Goal: Task Accomplishment & Management: Complete application form

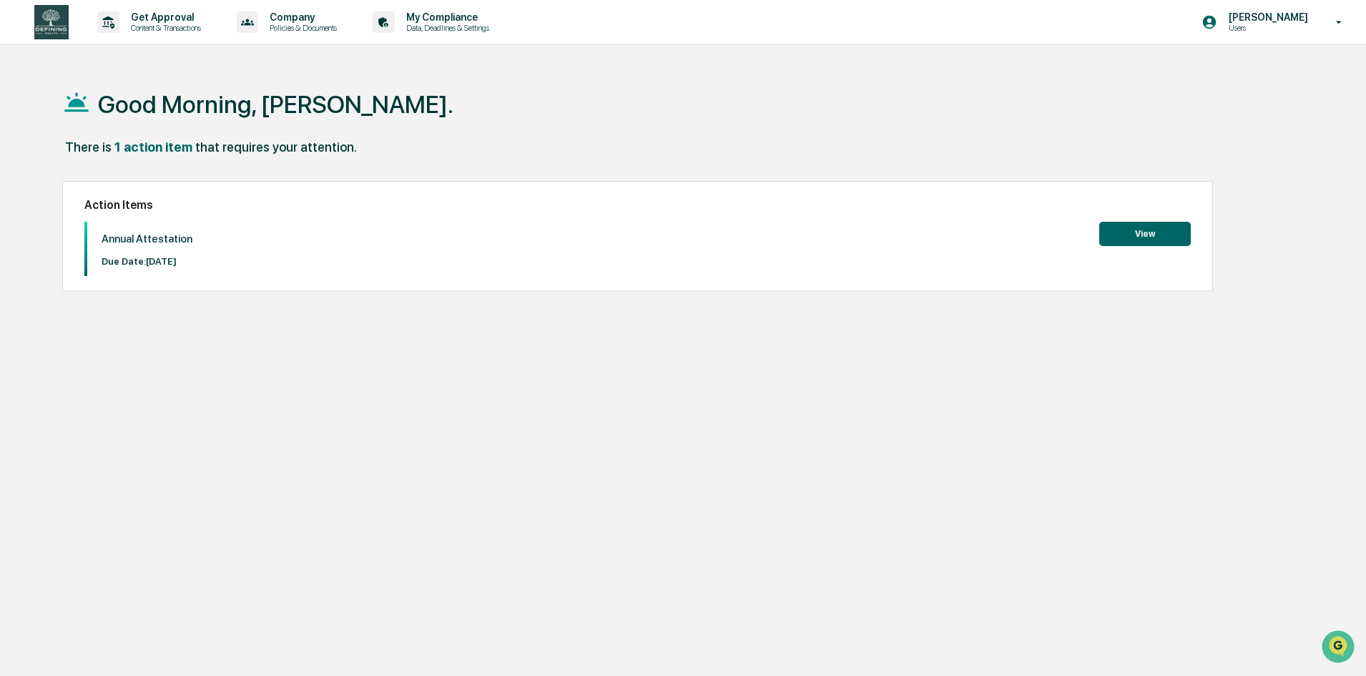
click at [1171, 238] on button "View" at bounding box center [1146, 234] width 92 height 24
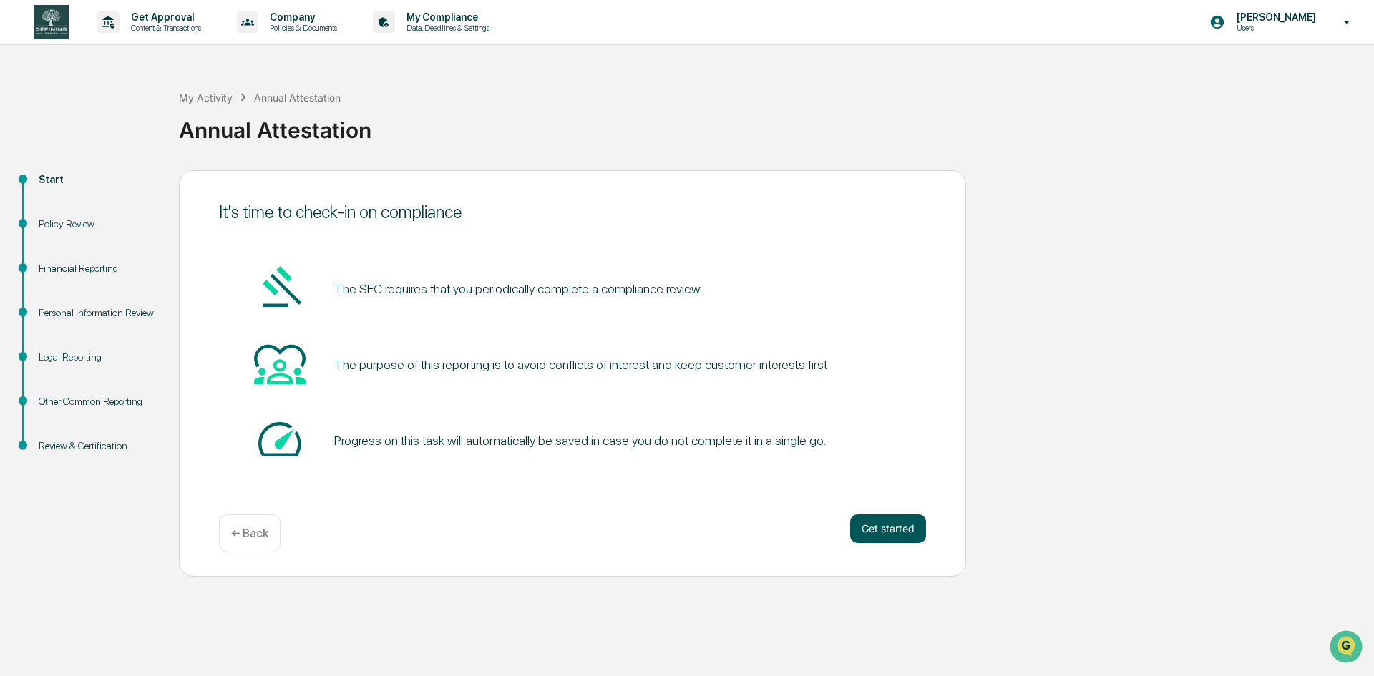
click at [889, 531] on button "Get started" at bounding box center [888, 528] width 76 height 29
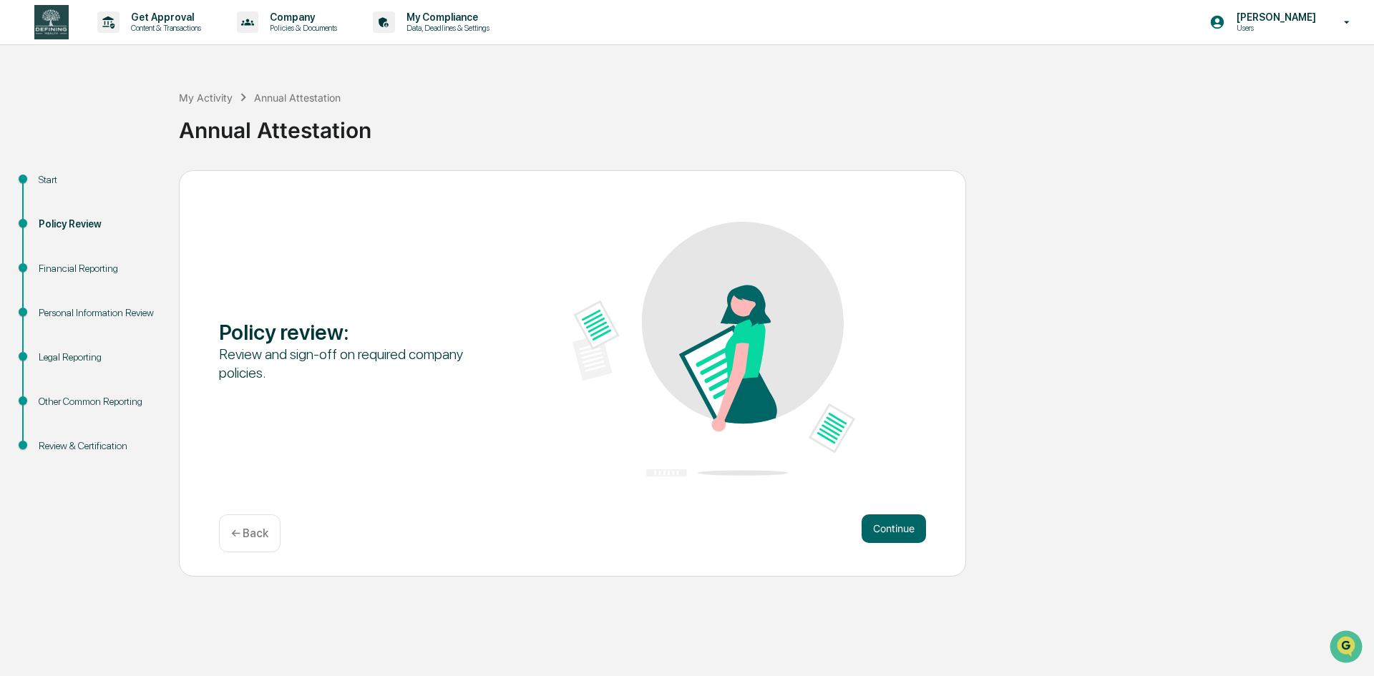
click at [889, 531] on button "Continue" at bounding box center [893, 528] width 64 height 29
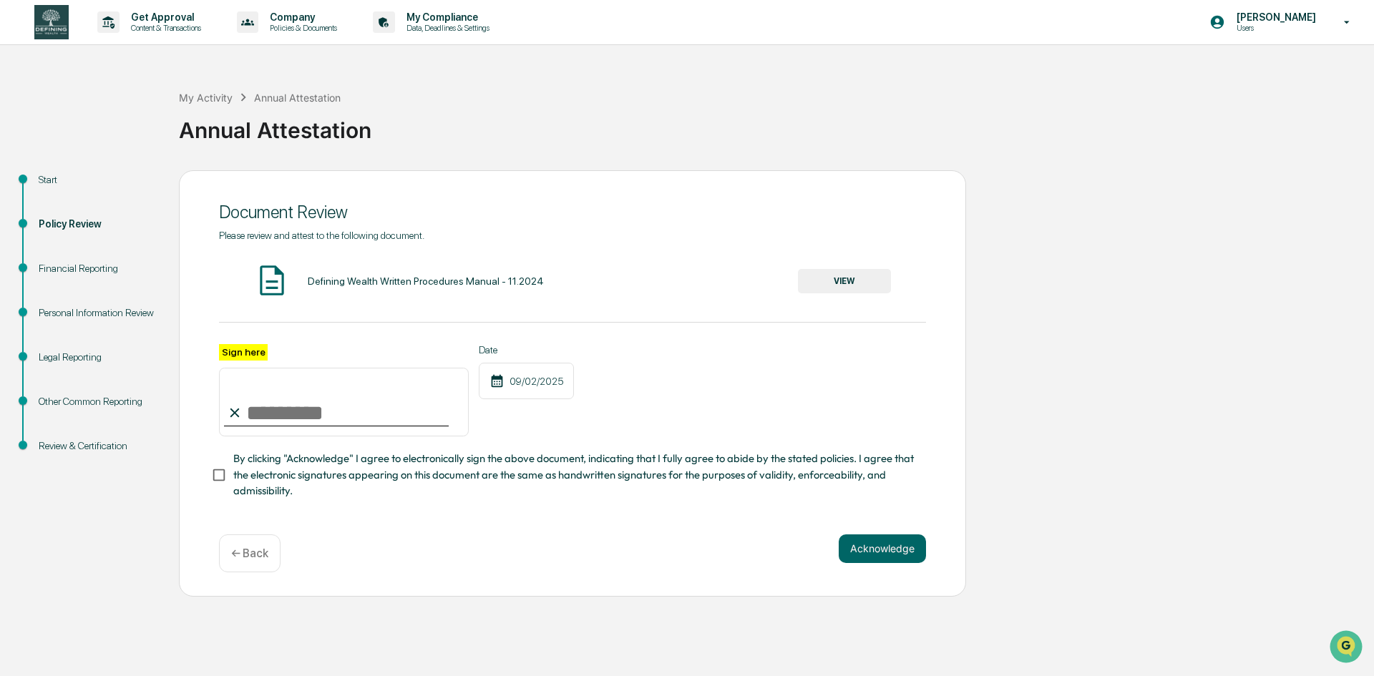
click at [831, 280] on button "VIEW" at bounding box center [844, 281] width 93 height 24
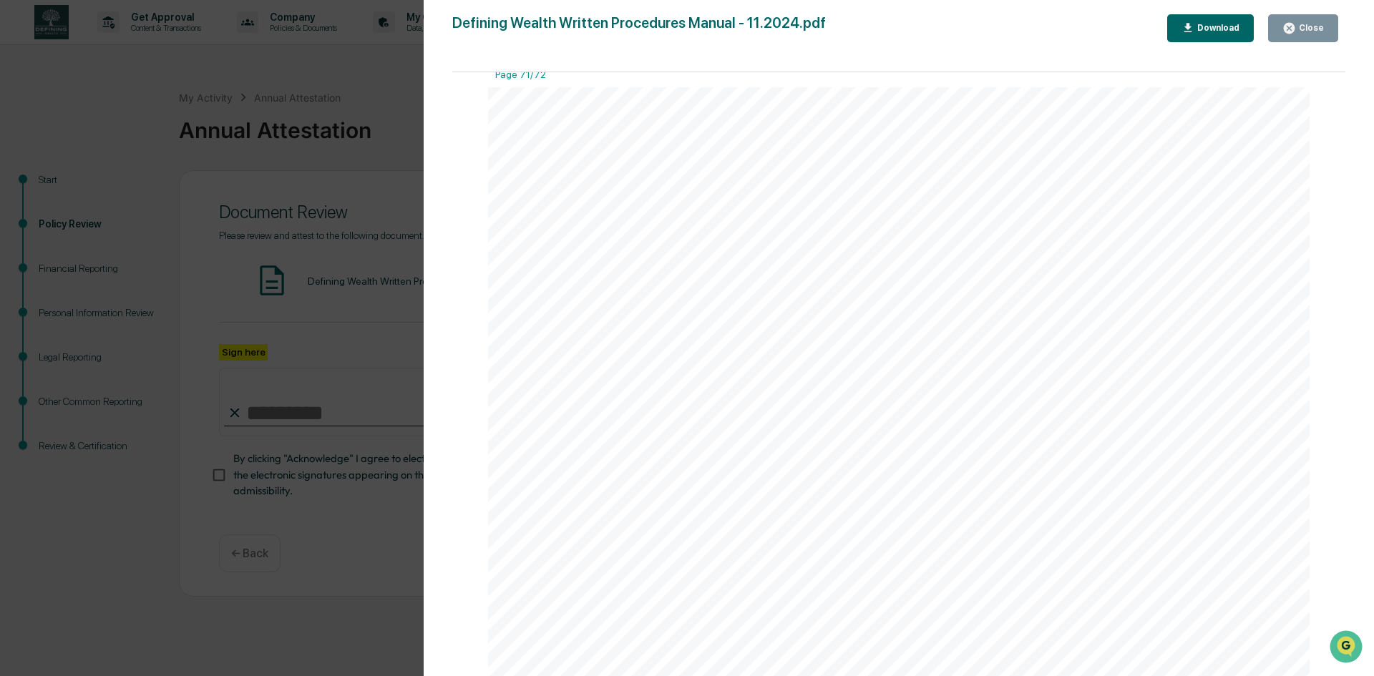
scroll to position [79274, 0]
click at [1308, 26] on div "Close" at bounding box center [1310, 28] width 28 height 10
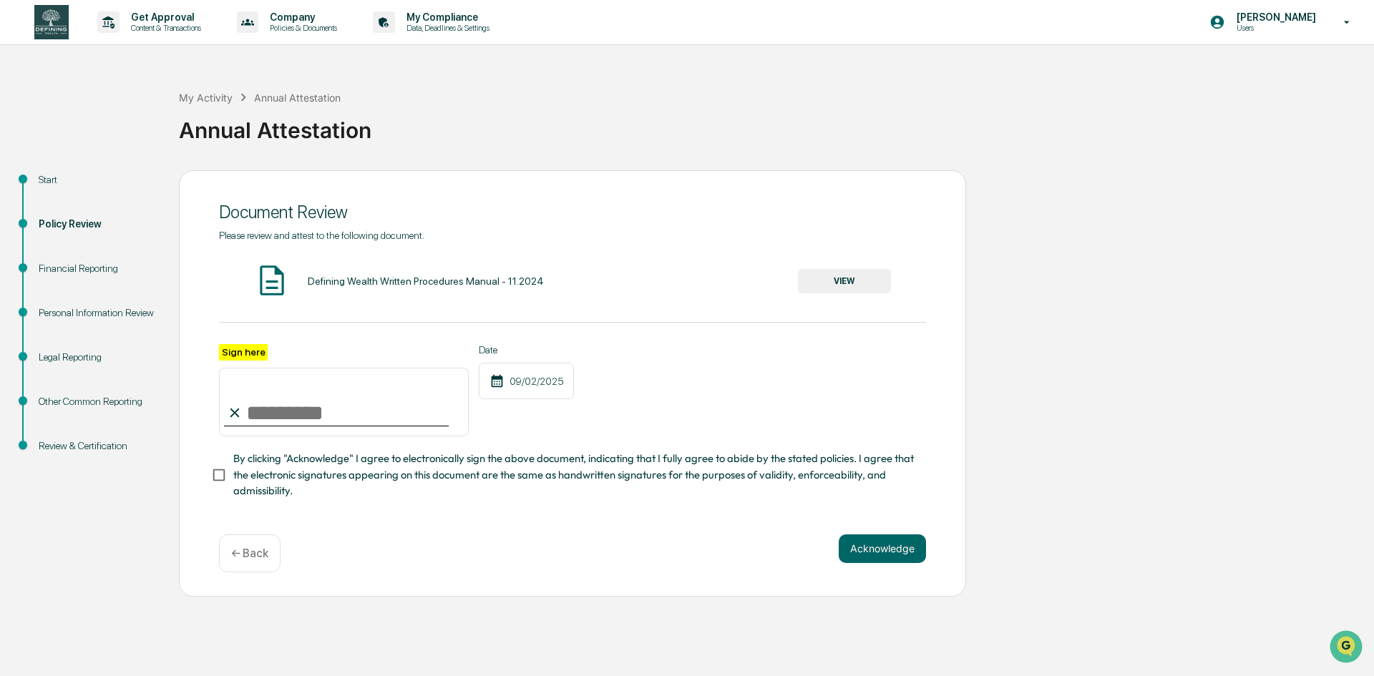
click at [265, 414] on input "Sign here" at bounding box center [344, 402] width 250 height 69
type input "**********"
click at [877, 549] on button "Acknowledge" at bounding box center [881, 548] width 87 height 29
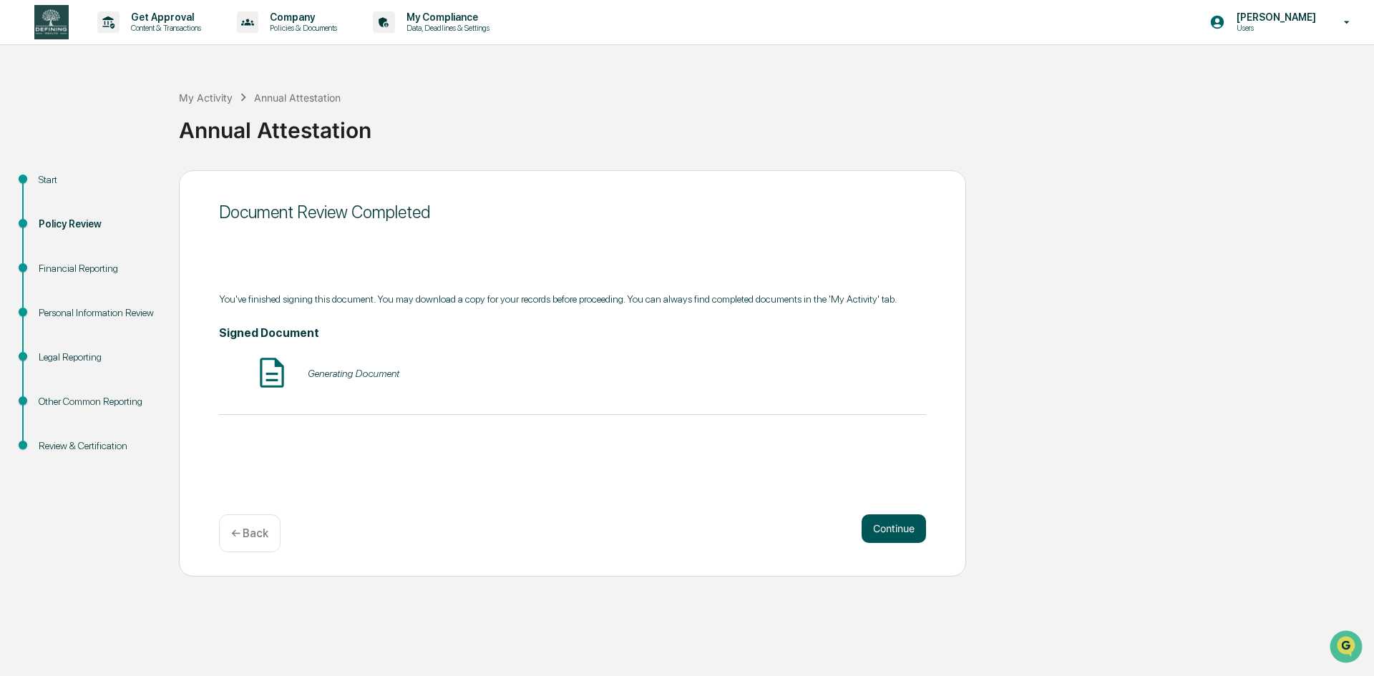
click at [886, 532] on button "Continue" at bounding box center [893, 528] width 64 height 29
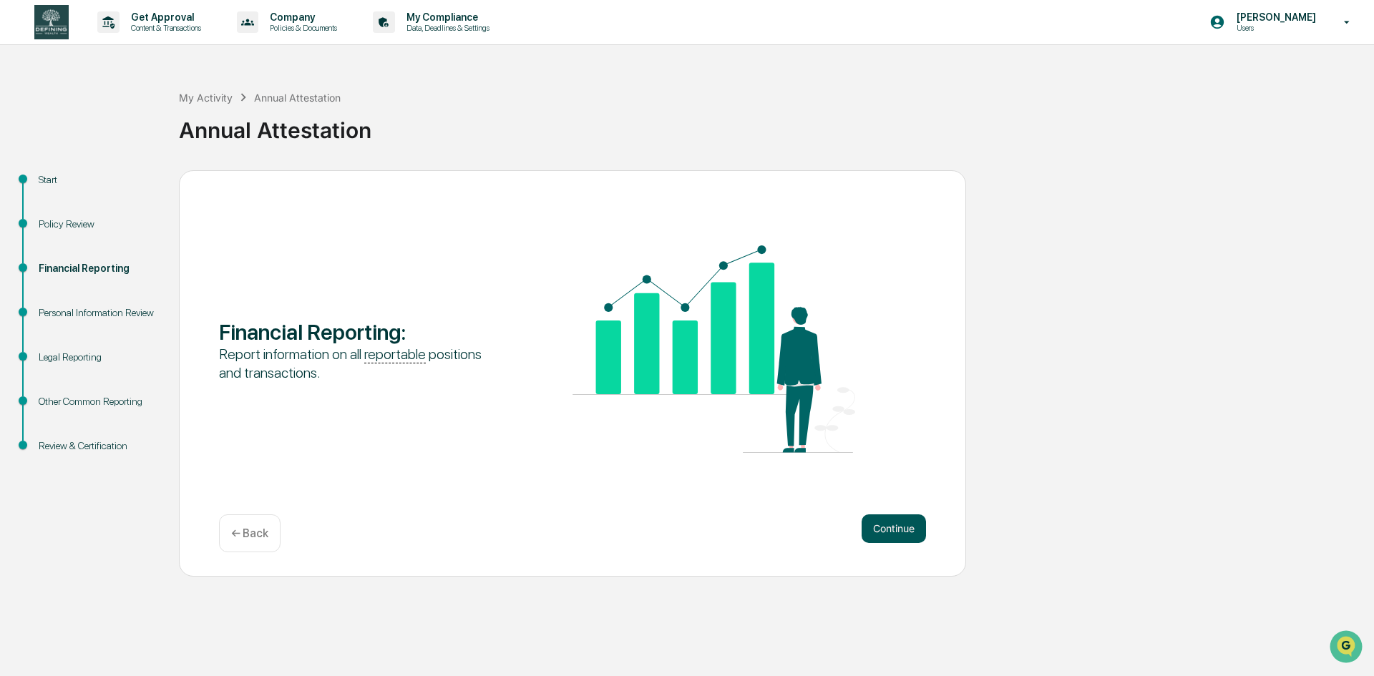
click at [881, 534] on button "Continue" at bounding box center [893, 528] width 64 height 29
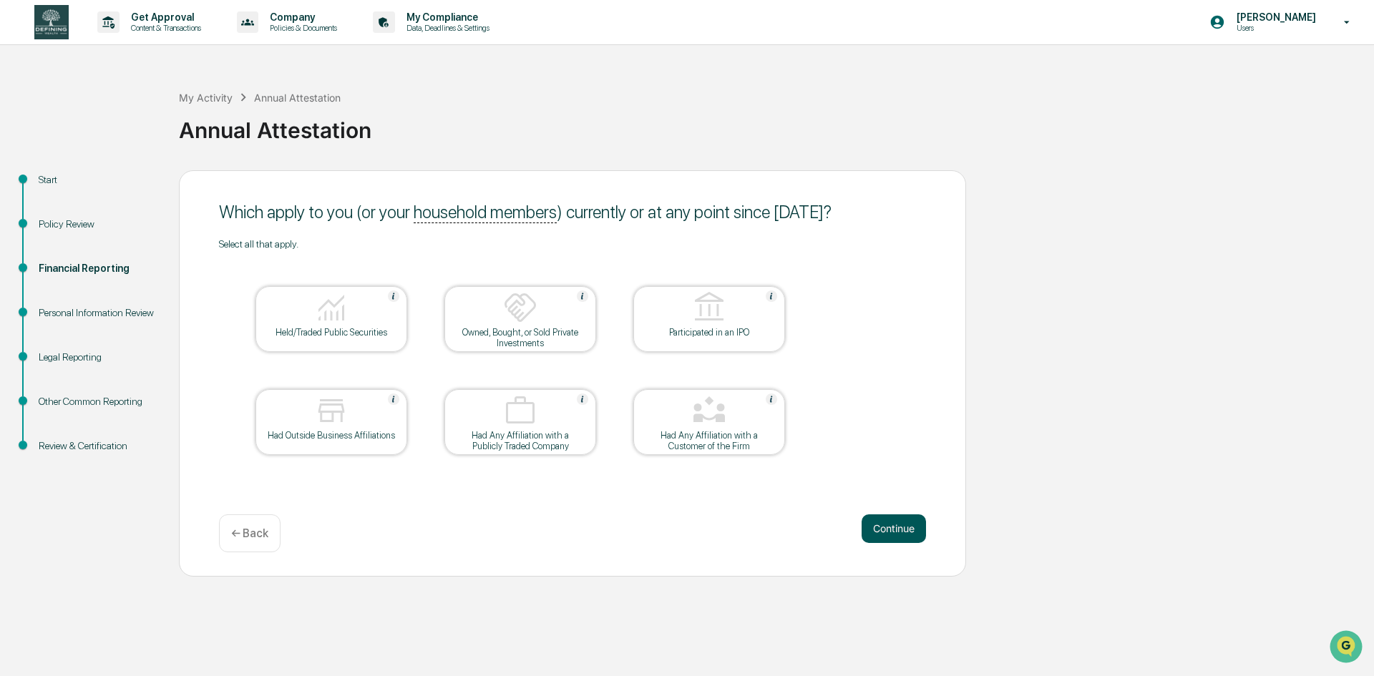
click at [887, 534] on button "Continue" at bounding box center [893, 528] width 64 height 29
